Goal: Information Seeking & Learning: Learn about a topic

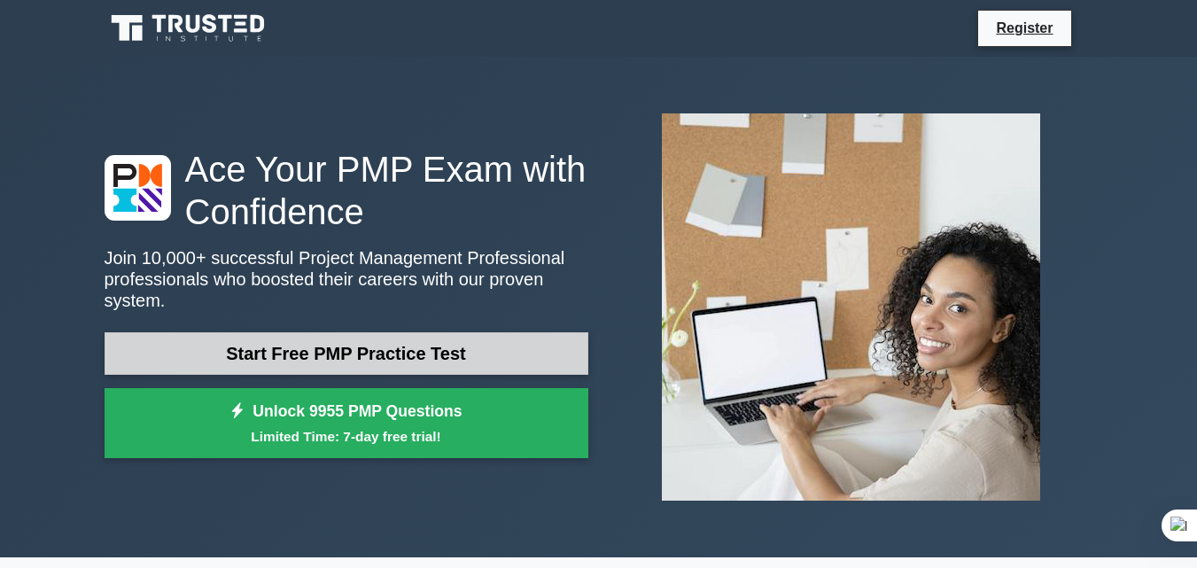
click at [433, 341] on link "Start Free PMP Practice Test" at bounding box center [347, 353] width 484 height 43
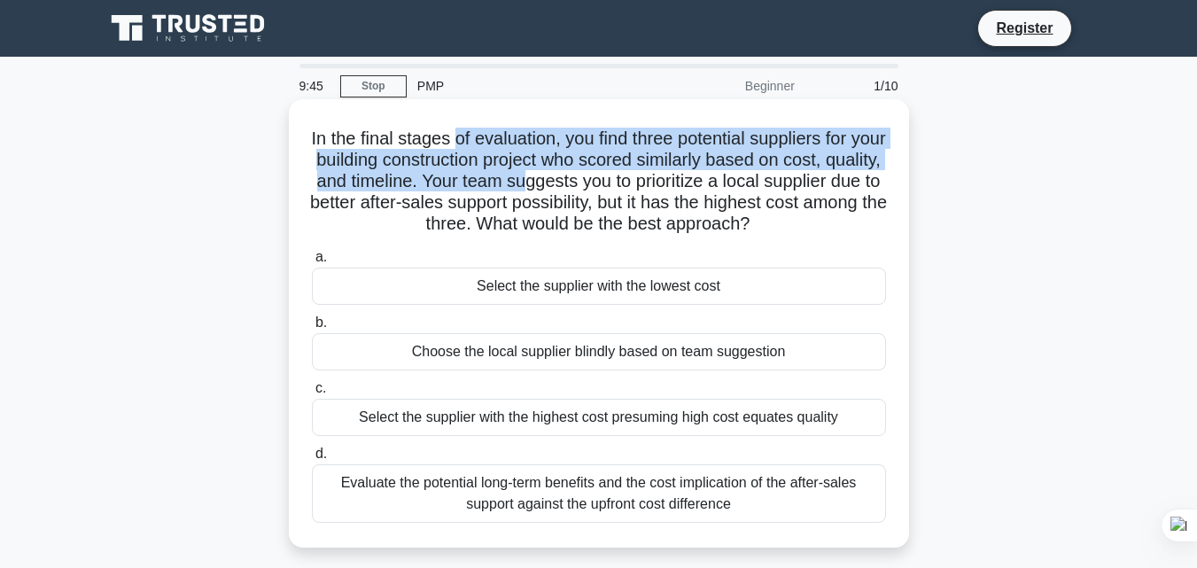
drag, startPoint x: 469, startPoint y: 144, endPoint x: 614, endPoint y: 185, distance: 151.2
click at [615, 181] on h5 "In the final stages of evaluation, you find three potential suppliers for your …" at bounding box center [599, 182] width 578 height 108
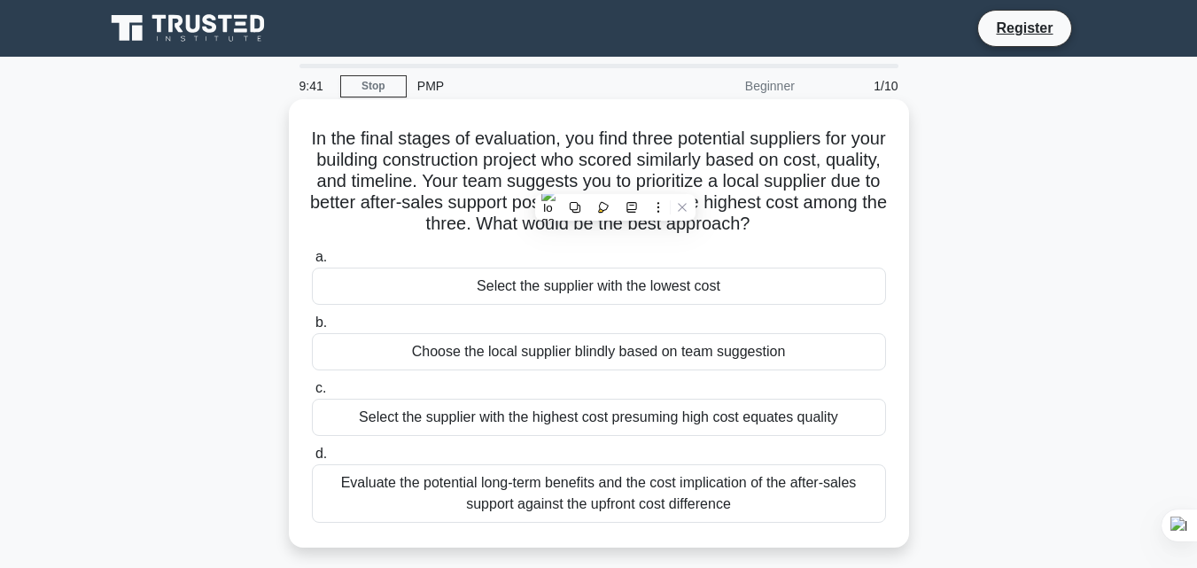
click at [587, 303] on div "Select the supplier with the lowest cost" at bounding box center [599, 286] width 574 height 37
click at [312, 263] on input "a. Select the supplier with the lowest cost" at bounding box center [312, 258] width 0 height 12
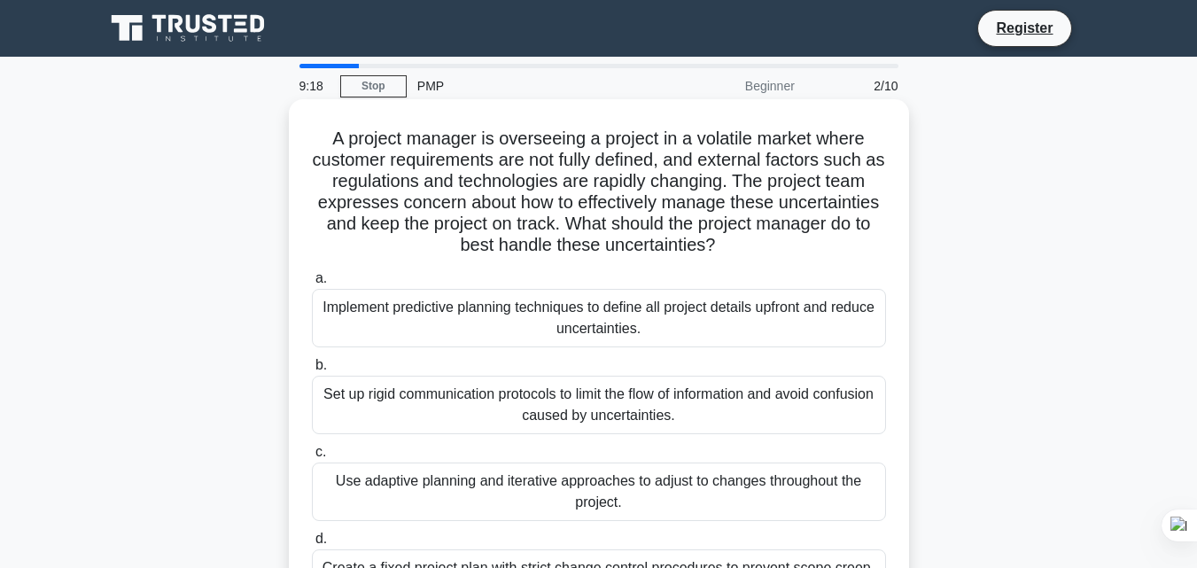
drag, startPoint x: 375, startPoint y: 137, endPoint x: 725, endPoint y: 243, distance: 365.5
click at [725, 236] on h5 "A project manager is overseeing a project in a volatile market where customer r…" at bounding box center [599, 192] width 578 height 129
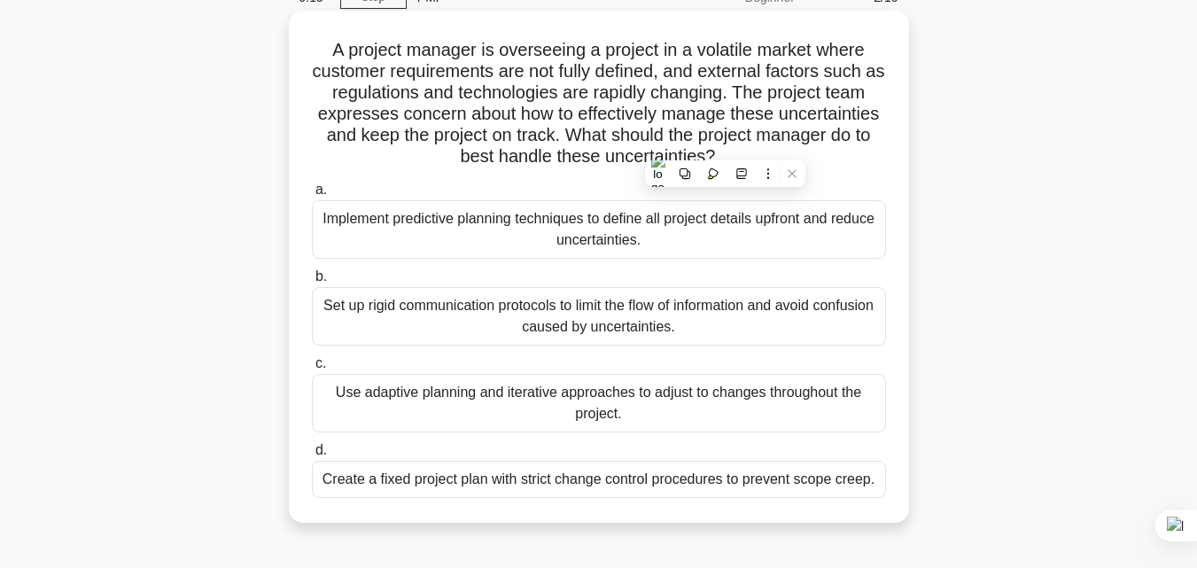
click at [553, 132] on h5 "A project manager is overseeing a project in a volatile market where customer r…" at bounding box center [599, 103] width 578 height 129
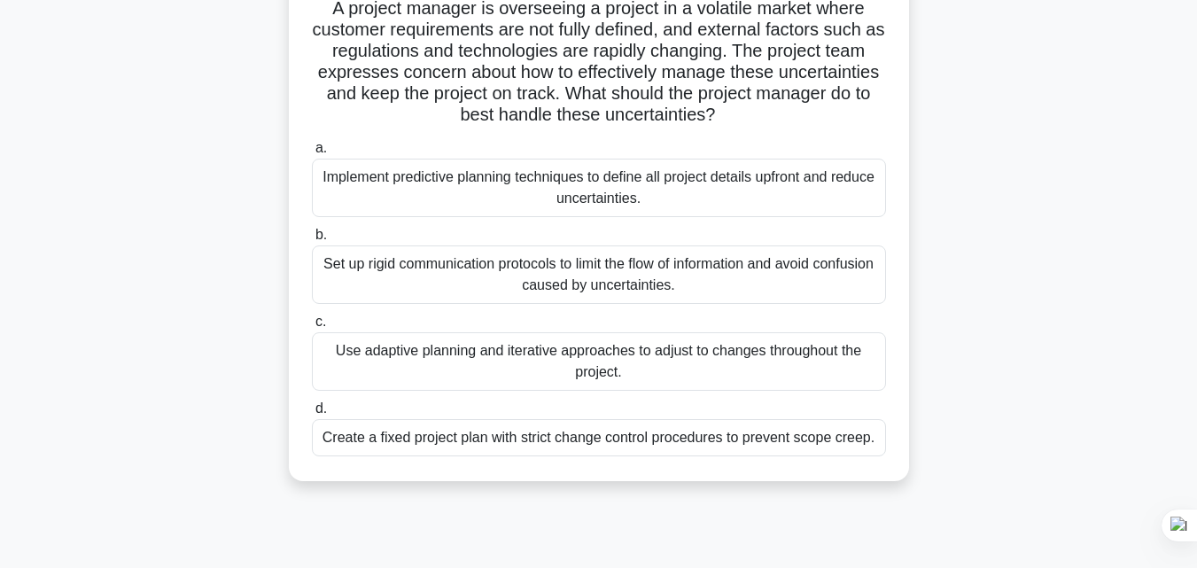
scroll to position [0, 0]
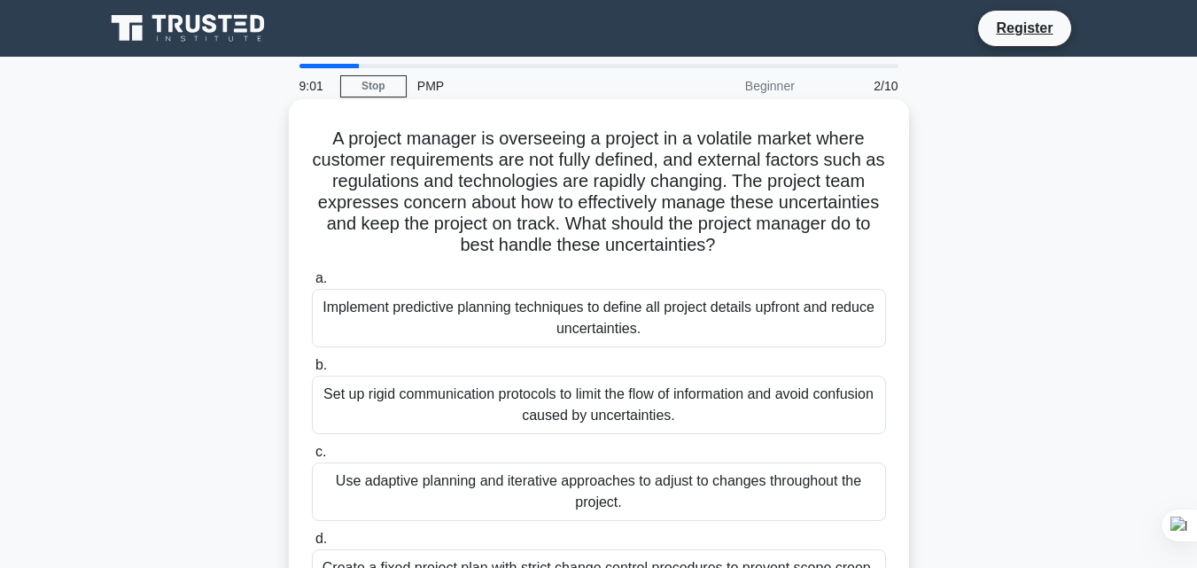
click at [610, 319] on div "Implement predictive planning techniques to define all project details upfront …" at bounding box center [599, 318] width 574 height 58
click at [312, 284] on input "a. Implement predictive planning techniques to define all project details upfro…" at bounding box center [312, 279] width 0 height 12
